Goal: Find specific page/section: Find specific page/section

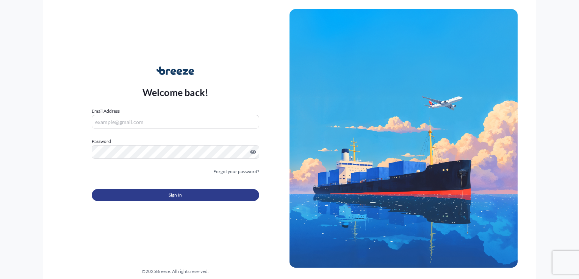
type input "[PERSON_NAME][EMAIL_ADDRESS][DOMAIN_NAME]"
click at [179, 198] on span "Sign In" at bounding box center [175, 196] width 13 height 8
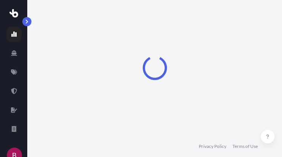
select select "2025"
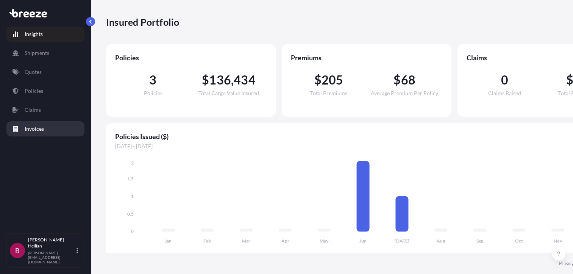
click at [30, 131] on p "Invoices" at bounding box center [34, 129] width 19 height 8
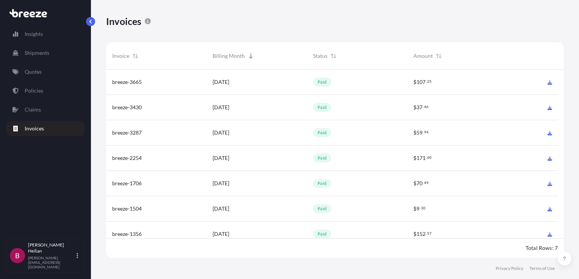
scroll to position [190, 451]
click at [136, 82] on span "breeze-3665" at bounding box center [127, 82] width 30 height 8
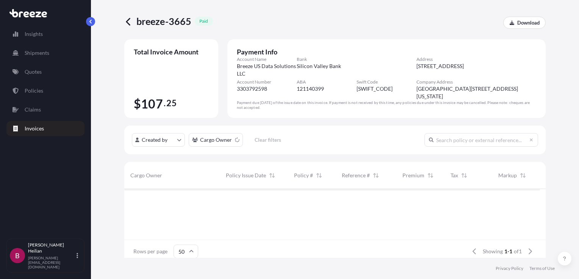
scroll to position [47, 409]
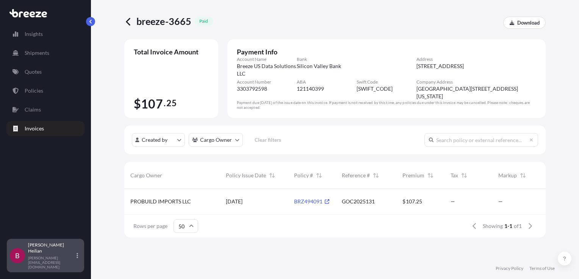
click at [75, 260] on div "B [PERSON_NAME] [PERSON_NAME][EMAIL_ADDRESS][DOMAIN_NAME]" at bounding box center [45, 255] width 71 height 27
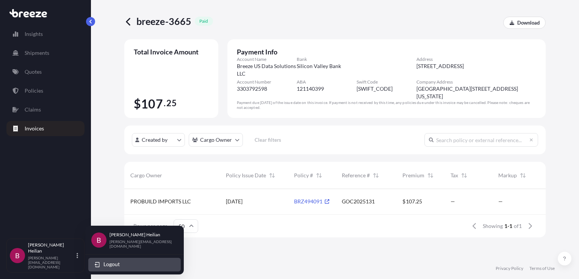
click at [112, 263] on span "Logout" at bounding box center [111, 265] width 16 height 8
